Goal: Task Accomplishment & Management: Use online tool/utility

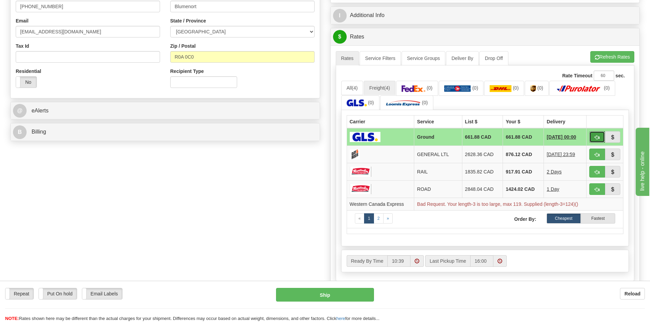
click at [598, 139] on span "button" at bounding box center [596, 137] width 5 height 4
type input "GRD"
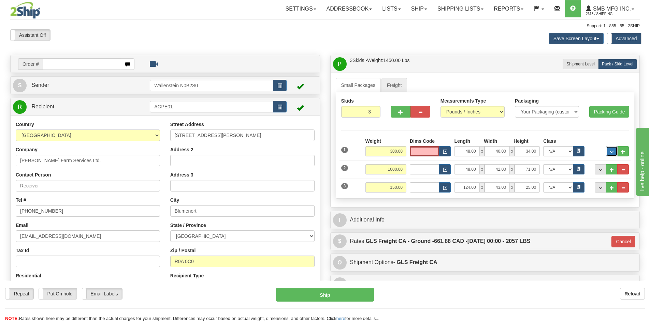
click at [609, 153] on span "..." at bounding box center [611, 152] width 4 height 4
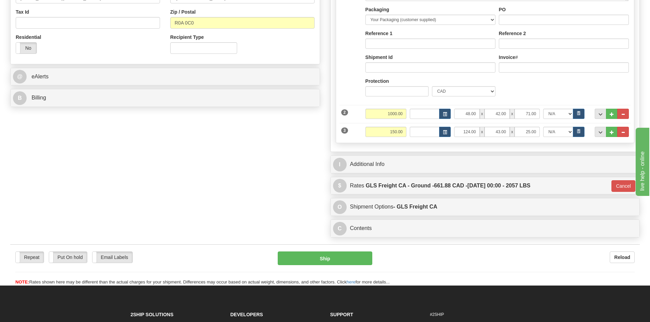
scroll to position [205, 0]
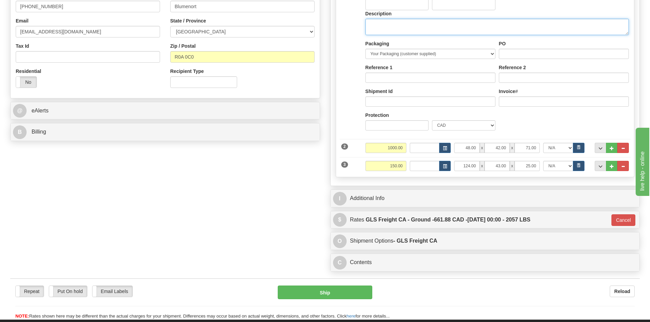
click at [385, 28] on textarea "Description" at bounding box center [496, 27] width 263 height 16
type textarea "Farm Supply"
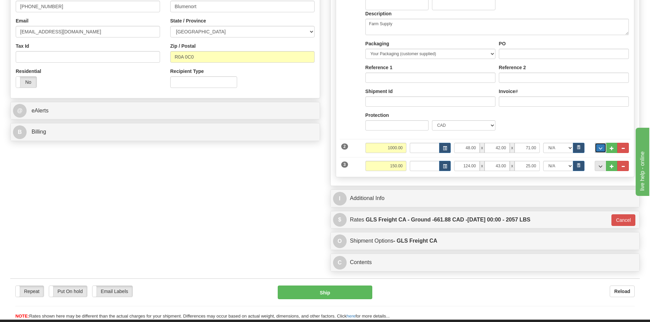
click at [600, 145] on button "..." at bounding box center [600, 148] width 12 height 10
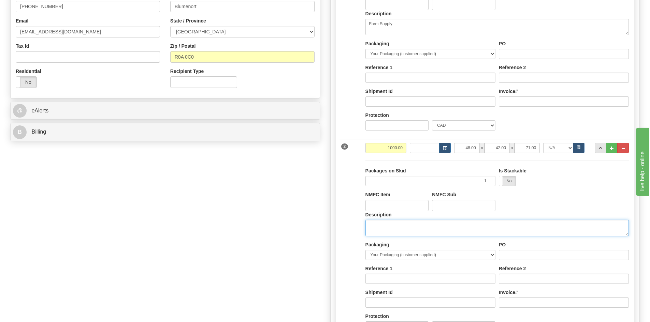
click at [394, 233] on textarea "Description" at bounding box center [496, 228] width 263 height 16
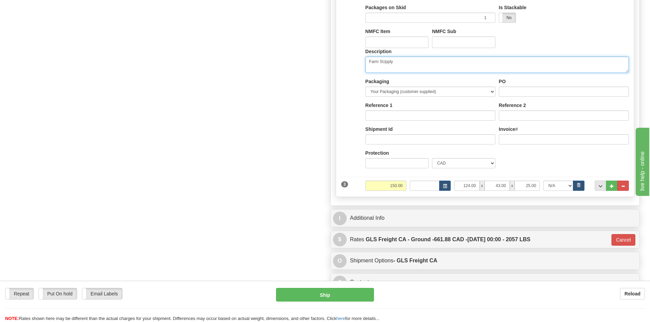
scroll to position [375, 0]
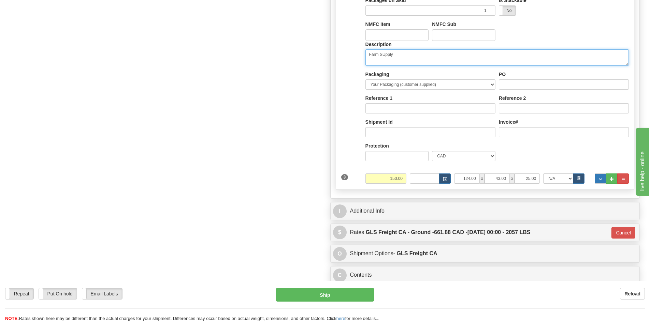
type textarea "Farm SUpply"
click at [600, 179] on span "..." at bounding box center [600, 179] width 4 height 4
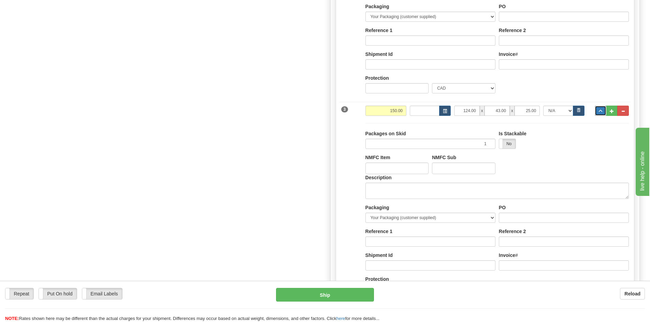
scroll to position [443, 0]
click at [380, 190] on textarea "Description" at bounding box center [496, 190] width 263 height 16
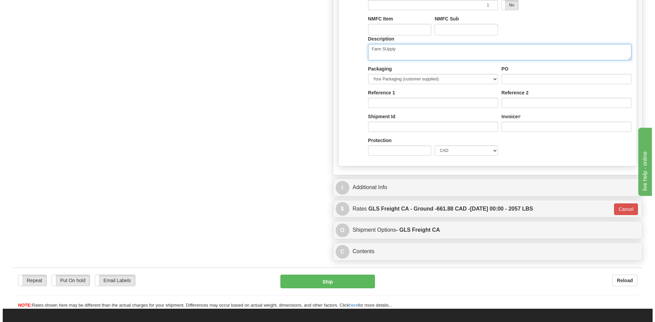
scroll to position [648, 0]
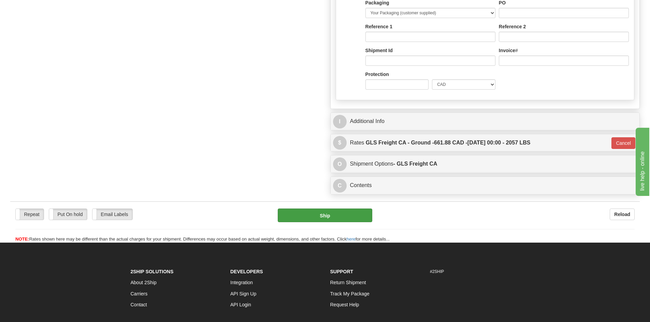
type textarea "Farm SUpply"
click at [332, 210] on button "Ship" at bounding box center [325, 216] width 94 height 14
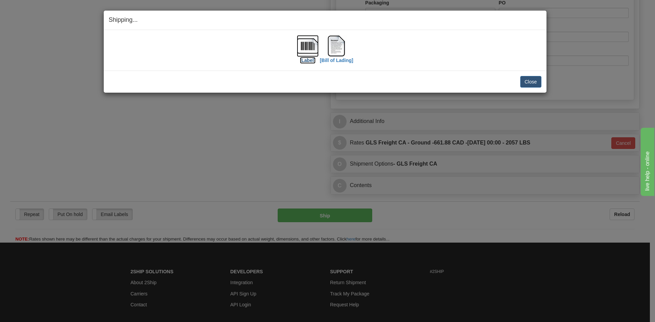
click at [309, 61] on label "[Label]" at bounding box center [308, 60] width 16 height 7
click at [338, 60] on label "[Bill of Lading]" at bounding box center [336, 60] width 33 height 7
